Goal: Check status: Check status

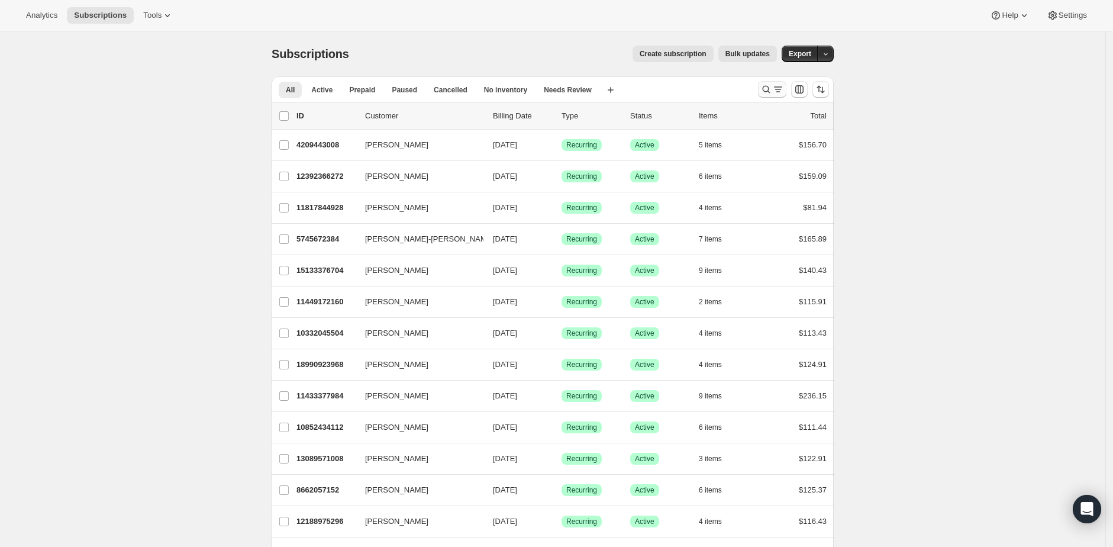
click at [772, 89] on icon "Search and filter results" at bounding box center [766, 89] width 12 height 12
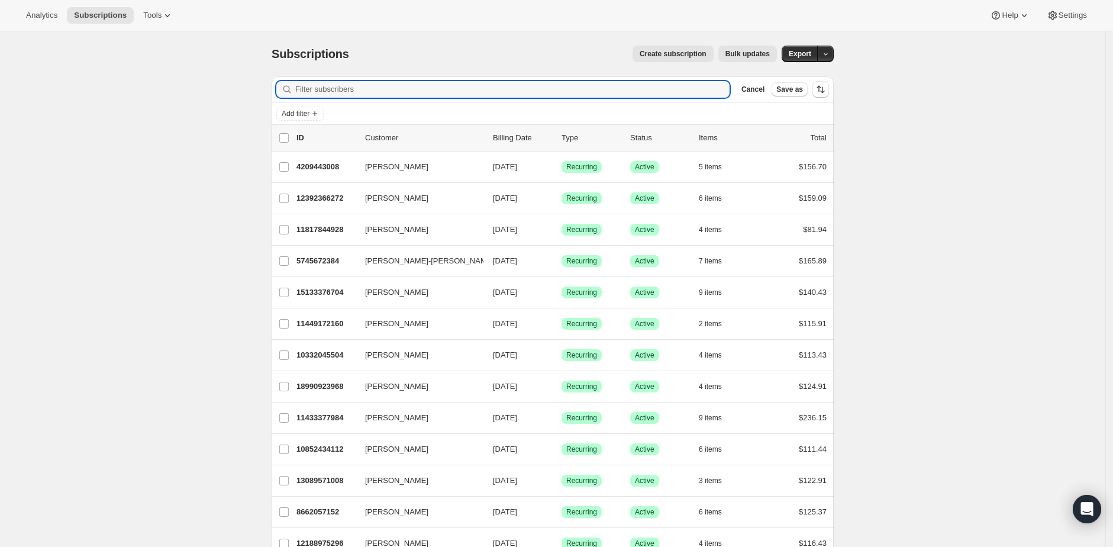
click at [297, 105] on div "Add filter" at bounding box center [553, 113] width 562 height 21
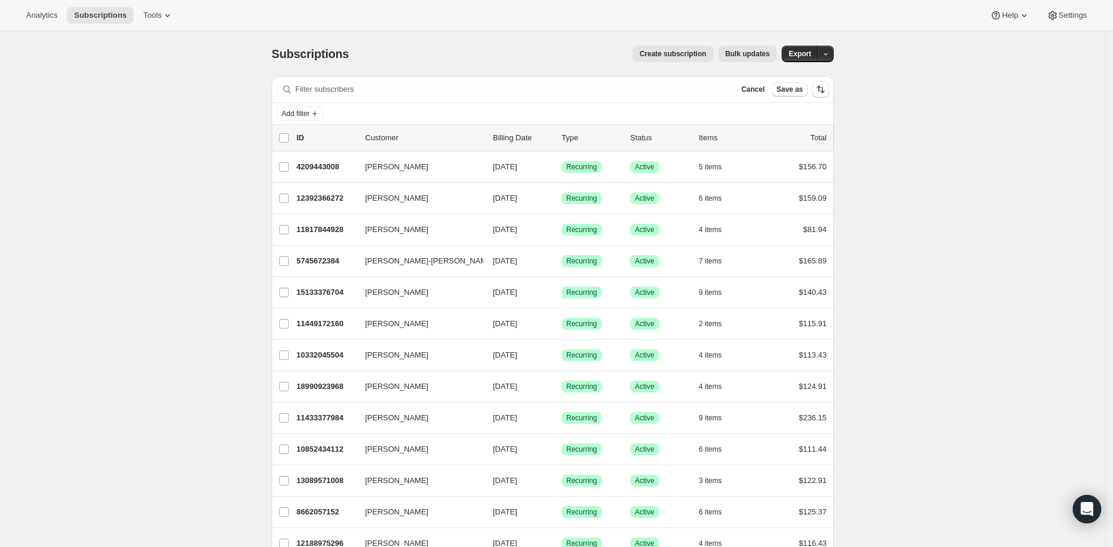
click at [296, 107] on button "Add filter" at bounding box center [299, 114] width 47 height 14
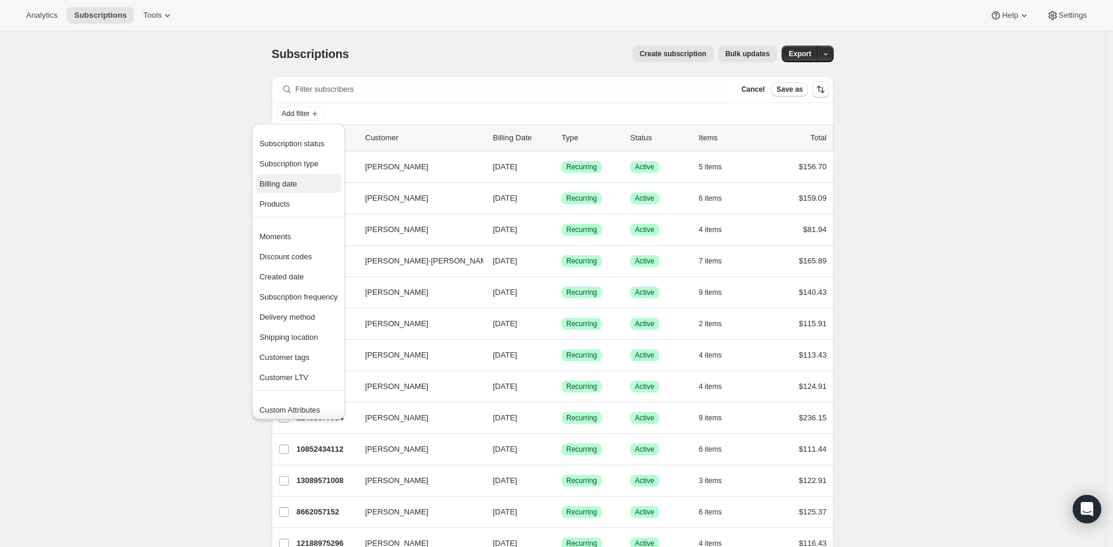
click at [285, 188] on span "Billing date" at bounding box center [298, 184] width 78 height 12
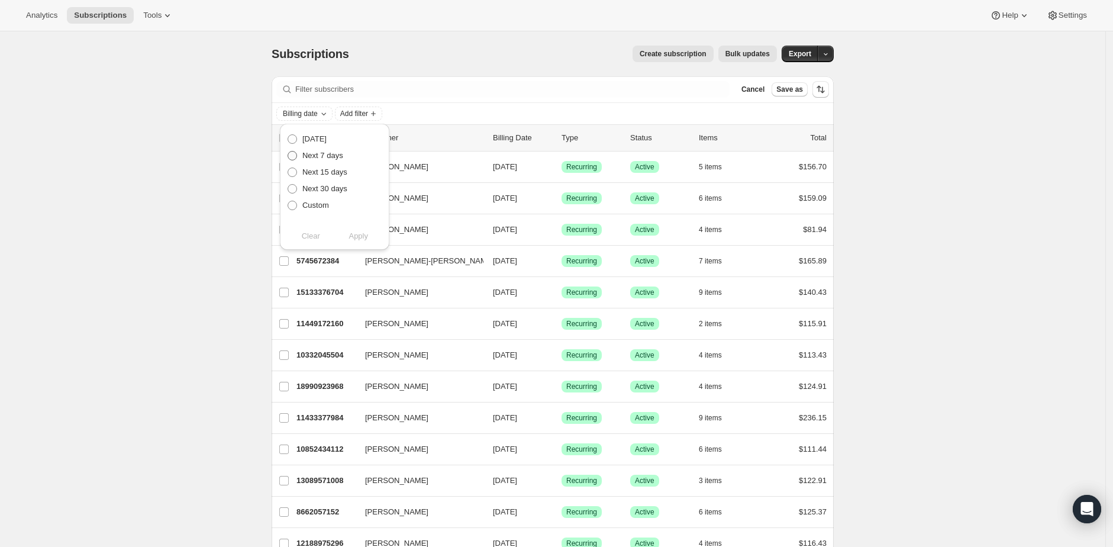
click at [320, 158] on span "Next 7 days" at bounding box center [322, 155] width 41 height 9
click at [288, 151] on input "Next 7 days" at bounding box center [288, 151] width 1 height 1
radio input "true"
click at [365, 234] on span "Apply" at bounding box center [359, 236] width 20 height 12
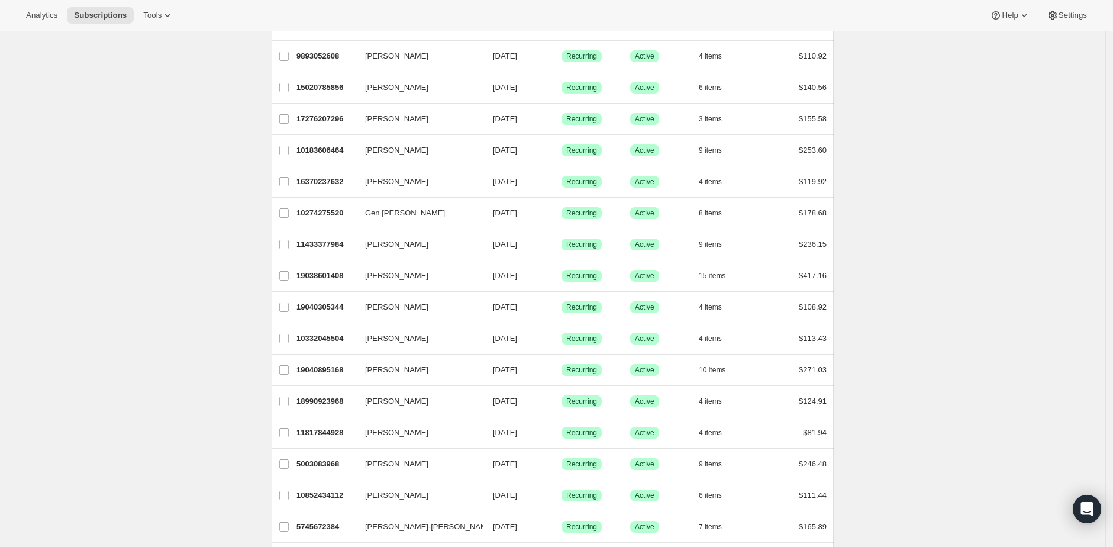
scroll to position [1251, 0]
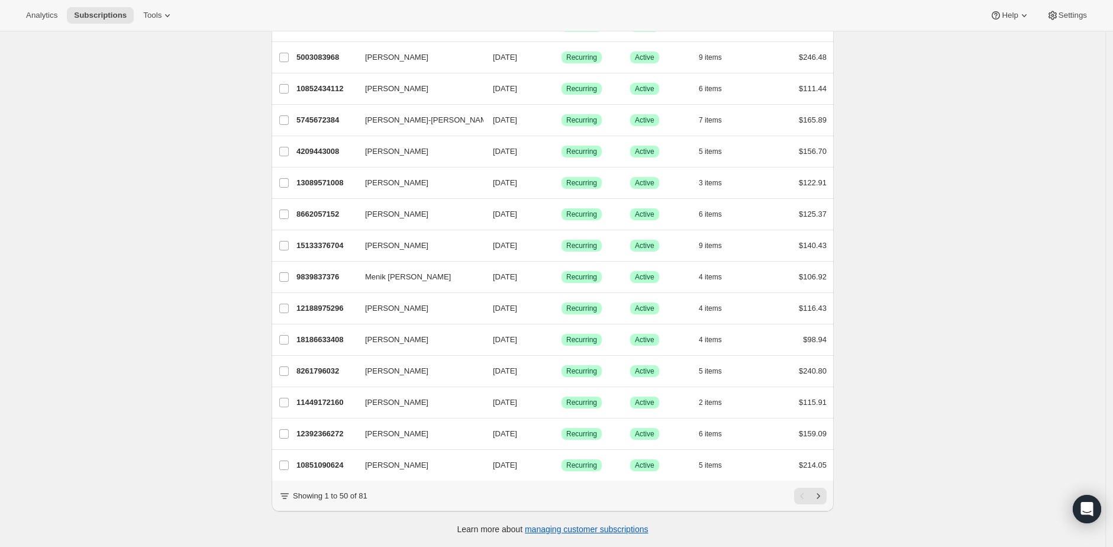
click at [367, 496] on p "Showing 1 to 50 of 81" at bounding box center [330, 496] width 75 height 12
